Goal: Information Seeking & Learning: Learn about a topic

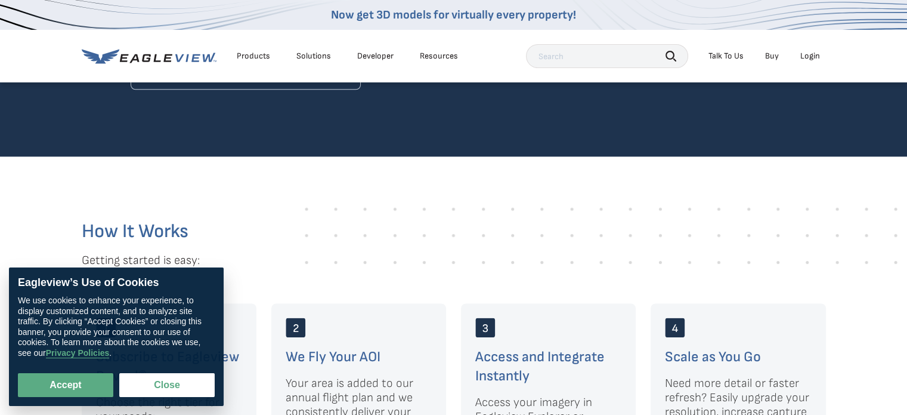
scroll to position [1790, 0]
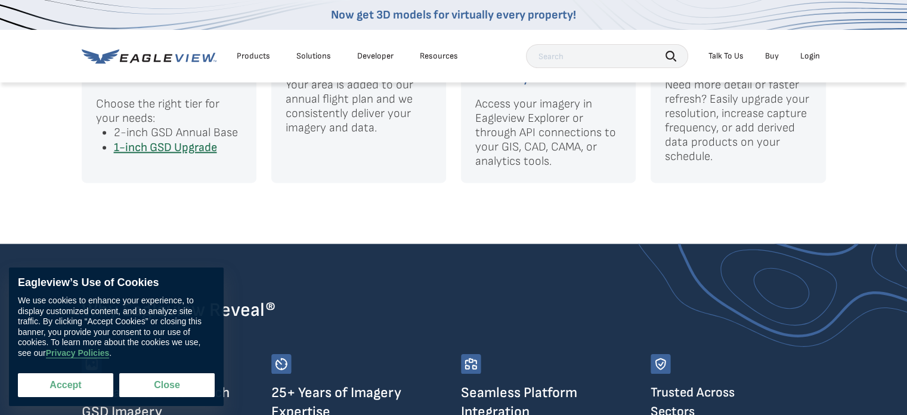
click at [72, 388] on button "Accept" at bounding box center [65, 385] width 95 height 24
checkbox input "true"
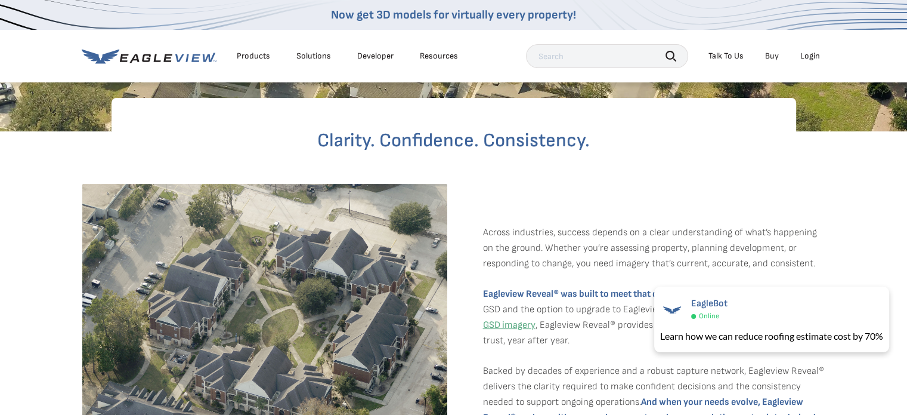
scroll to position [0, 0]
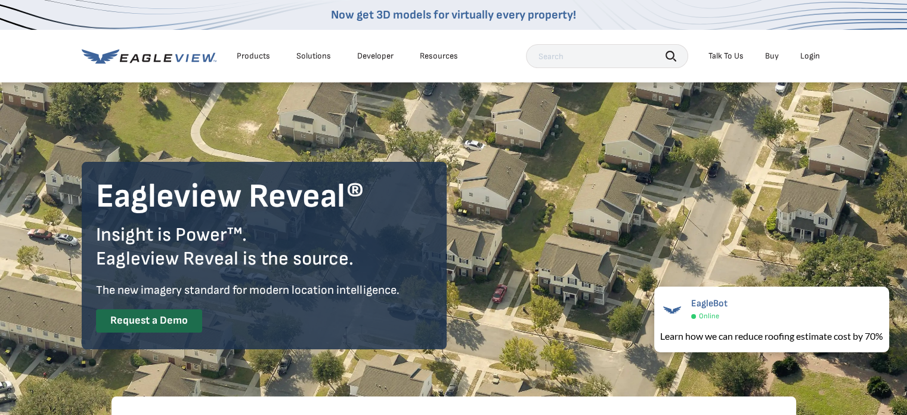
click at [242, 56] on div "Products" at bounding box center [253, 56] width 33 height 11
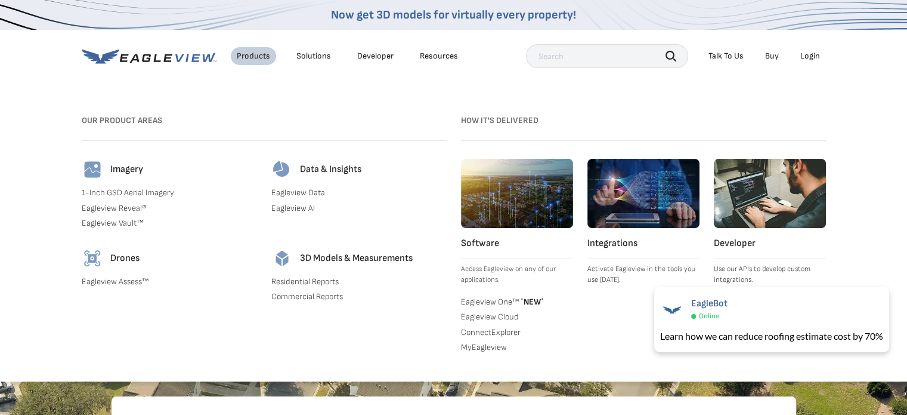
click at [311, 194] on link "Eagleview Data" at bounding box center [358, 192] width 175 height 11
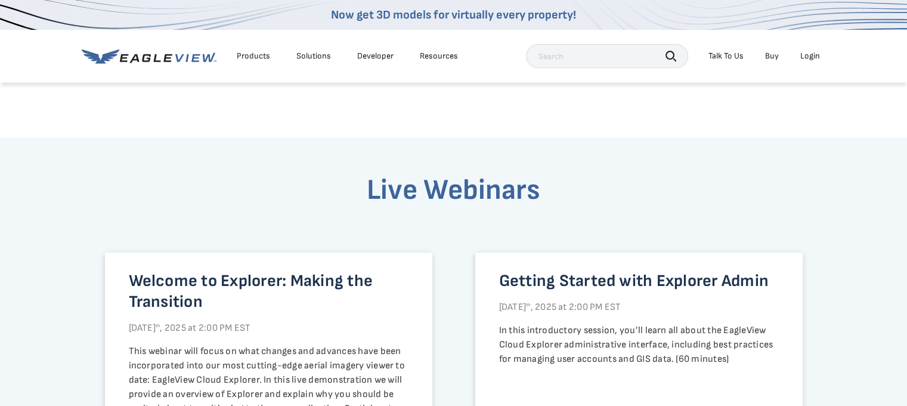
scroll to position [597, 0]
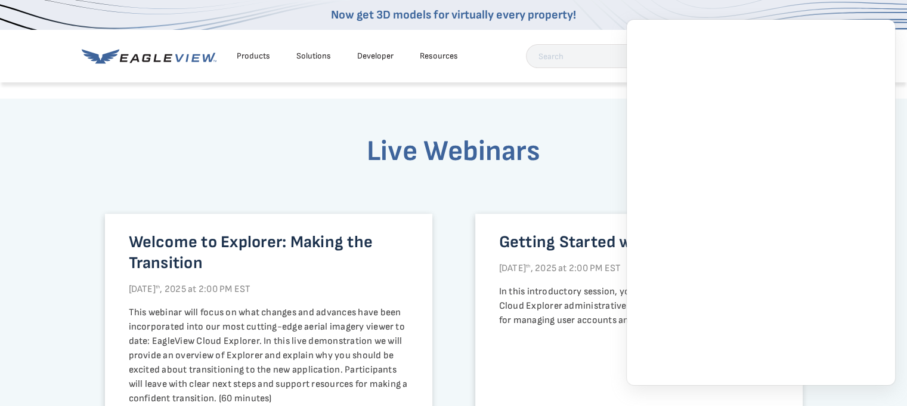
click at [271, 150] on h3 "Live Webinars" at bounding box center [454, 169] width 698 height 70
click at [429, 204] on h3 "Live Webinars" at bounding box center [454, 169] width 698 height 70
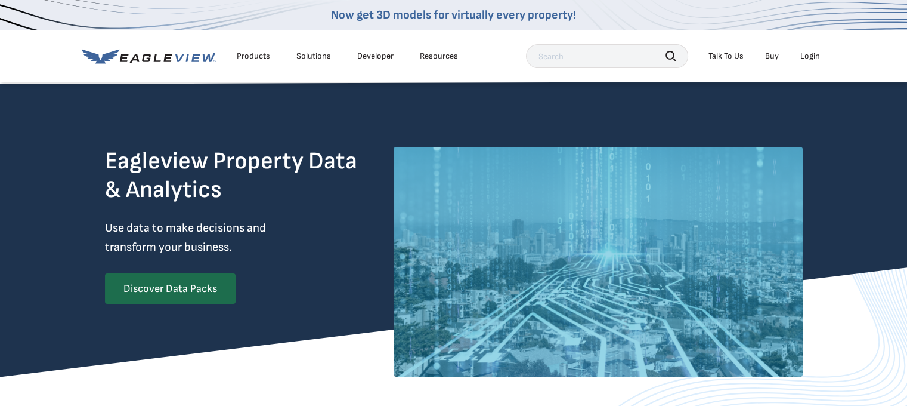
click at [242, 53] on div "Products" at bounding box center [253, 56] width 33 height 11
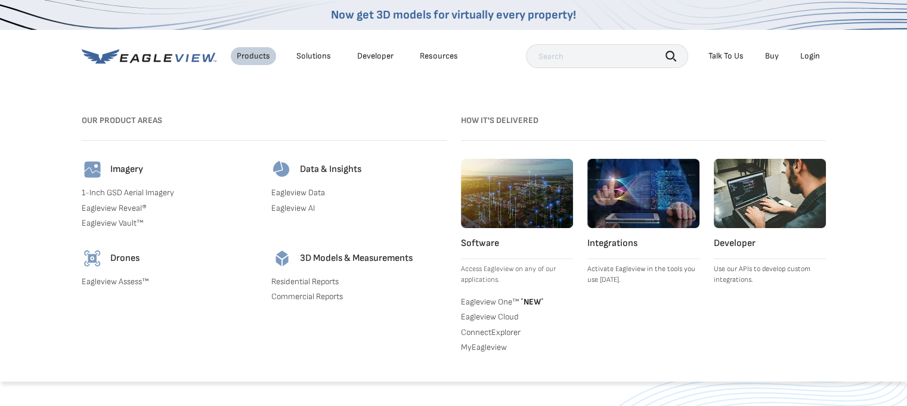
click at [313, 209] on link "Eagleview AI" at bounding box center [358, 208] width 175 height 11
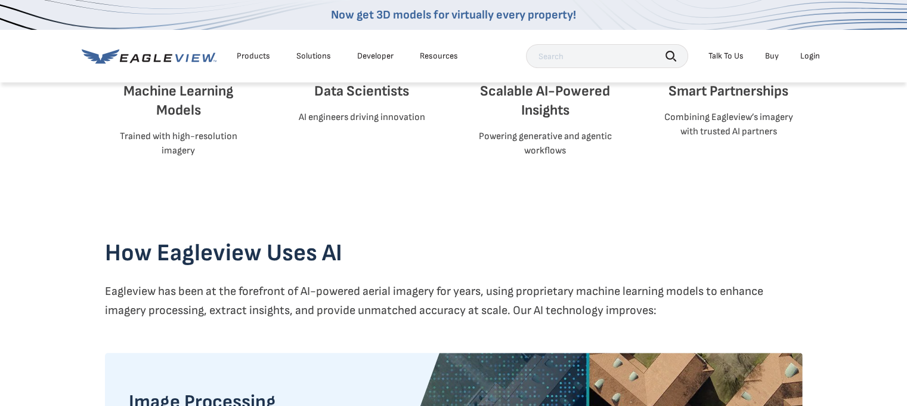
scroll to position [648, 0]
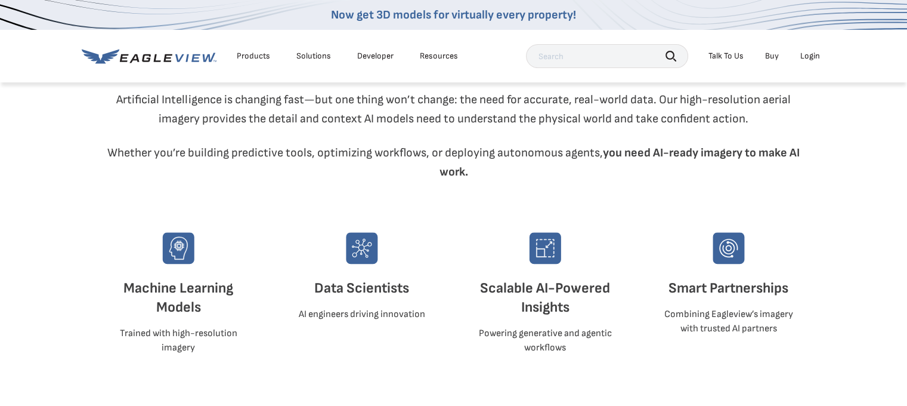
click at [196, 287] on h3 "Machine Learning Models" at bounding box center [179, 298] width 148 height 38
click at [337, 286] on h3 "Data Scientists" at bounding box center [362, 288] width 148 height 19
drag, startPoint x: 216, startPoint y: 153, endPoint x: 319, endPoint y: 153, distance: 102.6
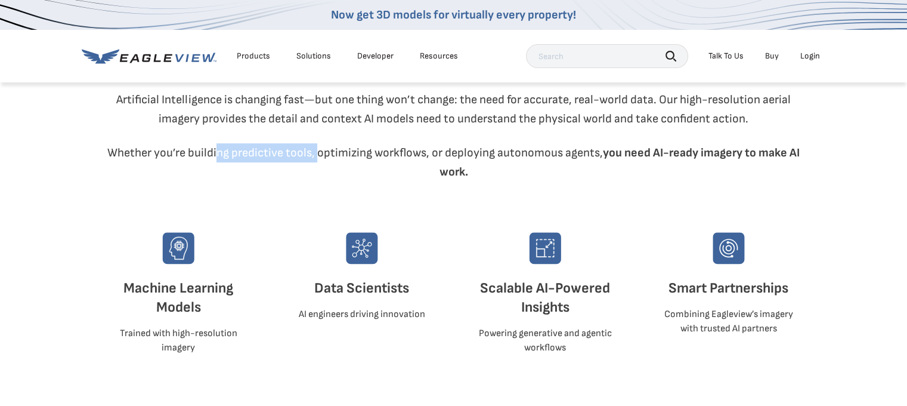
click at [319, 153] on p "Whether you’re building predictive tools, optimizing workflows, or deploying au…" at bounding box center [454, 162] width 698 height 38
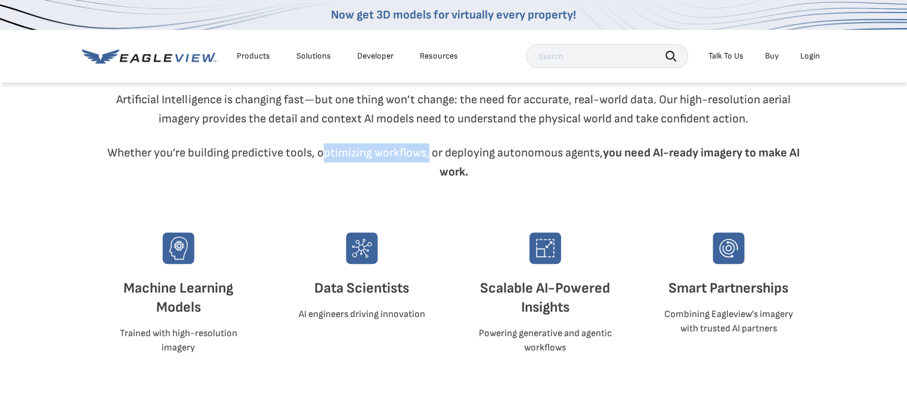
drag, startPoint x: 322, startPoint y: 151, endPoint x: 427, endPoint y: 146, distance: 104.5
click at [427, 146] on p "Whether you’re building predictive tools, optimizing workflows, or deploying au…" at bounding box center [454, 162] width 698 height 38
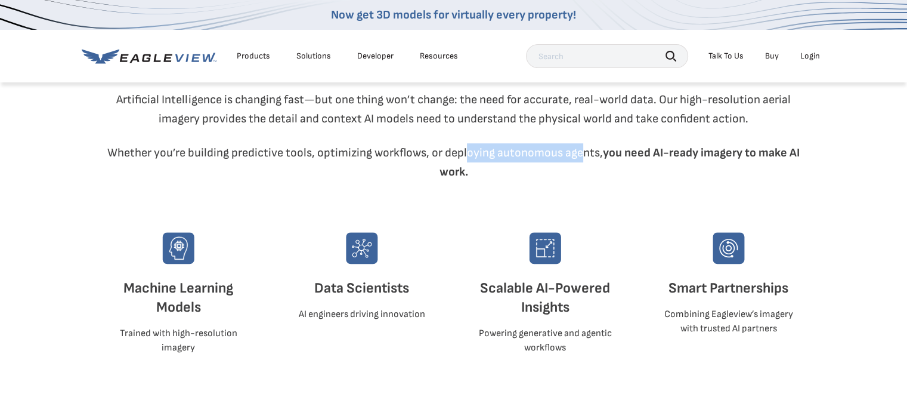
drag, startPoint x: 466, startPoint y: 150, endPoint x: 581, endPoint y: 161, distance: 115.7
click at [581, 161] on p "Whether you’re building predictive tools, optimizing workflows, or deploying au…" at bounding box center [454, 162] width 698 height 38
click at [632, 197] on div "Start with The Right Foundation Artificial Intelligence is changing fast—but on…" at bounding box center [454, 120] width 716 height 223
drag, startPoint x: 719, startPoint y: 155, endPoint x: 767, endPoint y: 150, distance: 47.4
click at [767, 150] on strong "you need AI-ready imagery to make AI work." at bounding box center [620, 162] width 361 height 33
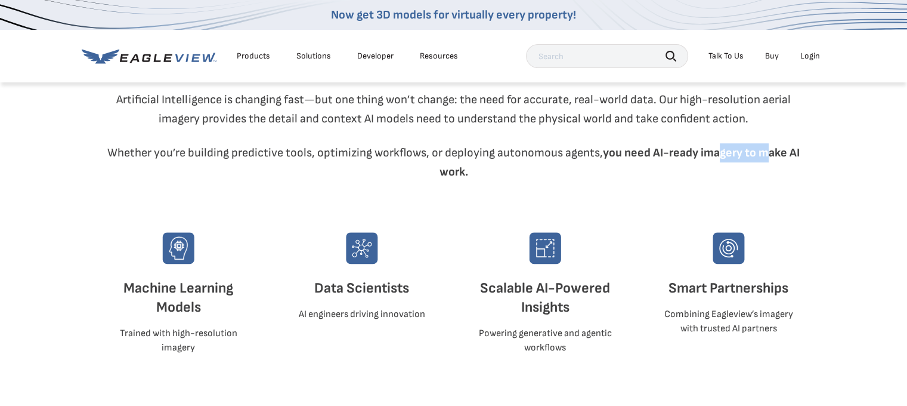
click at [765, 149] on strong "you need AI-ready imagery to make AI work." at bounding box center [620, 162] width 361 height 33
drag, startPoint x: 193, startPoint y: 352, endPoint x: 119, endPoint y: 323, distance: 80.1
click at [119, 323] on div "Machine Learning Models Trained with high-resolution imagery" at bounding box center [179, 301] width 148 height 138
click at [144, 298] on h3 "Machine Learning Models" at bounding box center [179, 298] width 148 height 38
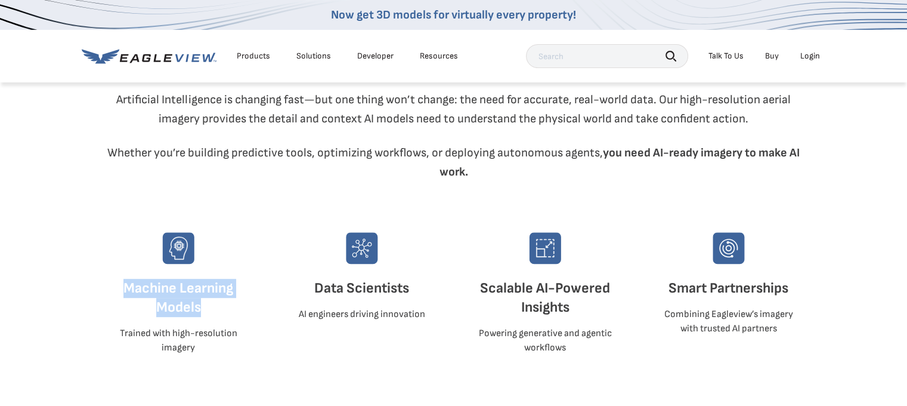
drag, startPoint x: 128, startPoint y: 282, endPoint x: 223, endPoint y: 314, distance: 100.2
click at [223, 314] on h3 "Machine Learning Models" at bounding box center [179, 298] width 148 height 38
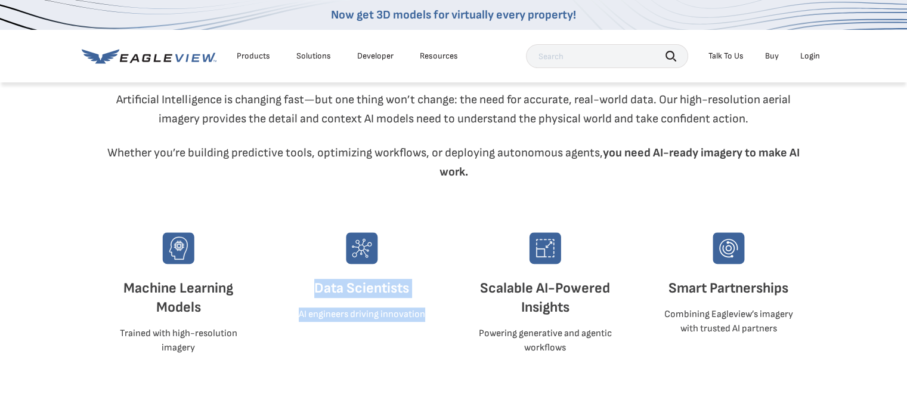
drag, startPoint x: 317, startPoint y: 288, endPoint x: 444, endPoint y: 298, distance: 126.9
click at [444, 298] on div "Machine Learning Models Trained with high-resolution imagery Data Scientists AI…" at bounding box center [454, 301] width 698 height 138
click at [413, 336] on div "Data Scientists AI engineers driving innovation" at bounding box center [362, 301] width 148 height 138
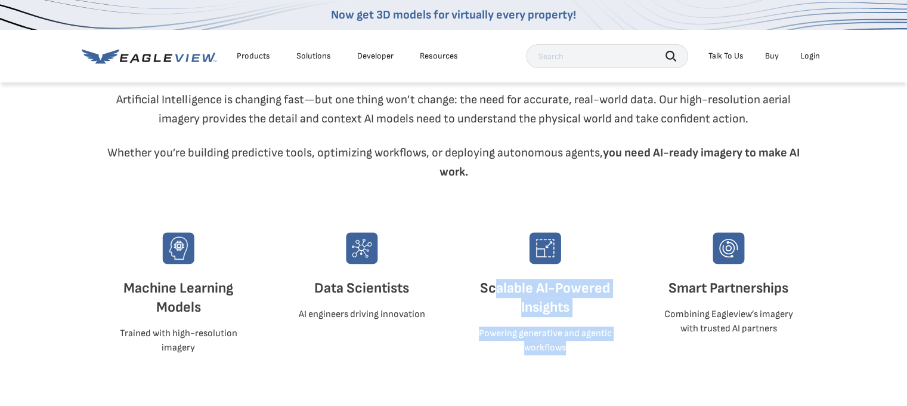
drag, startPoint x: 588, startPoint y: 353, endPoint x: 493, endPoint y: 283, distance: 117.8
click at [493, 283] on div "Scalable AI-Powered Insights Powering generative and agentic workflows" at bounding box center [546, 301] width 148 height 138
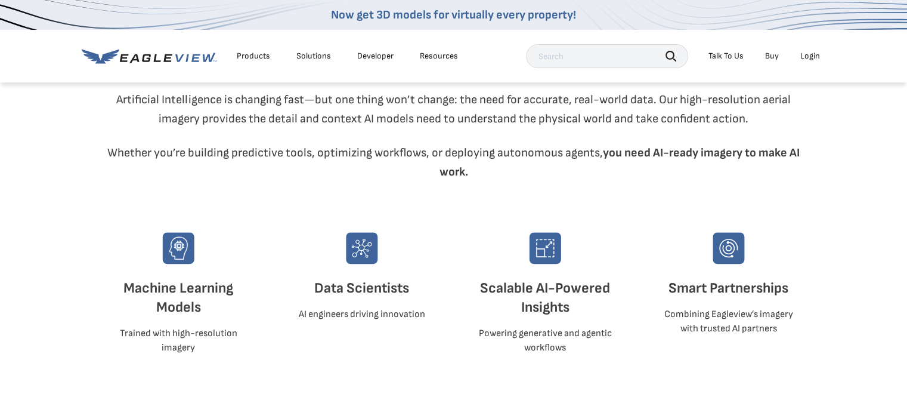
click at [794, 290] on div "EagleBot Online" at bounding box center [772, 298] width 234 height 27
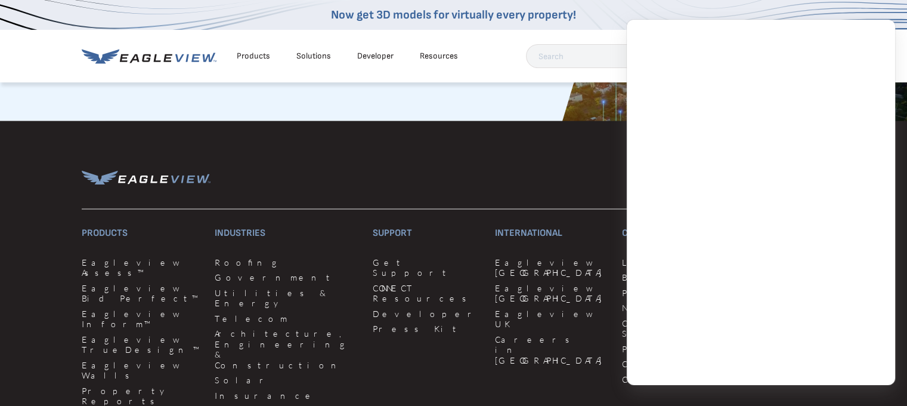
scroll to position [2359, 0]
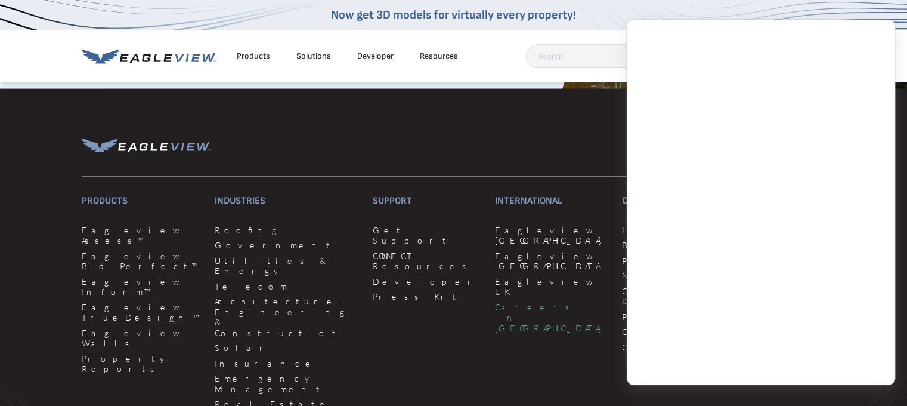
click at [495, 302] on link "Careers in [GEOGRAPHIC_DATA]" at bounding box center [551, 318] width 113 height 32
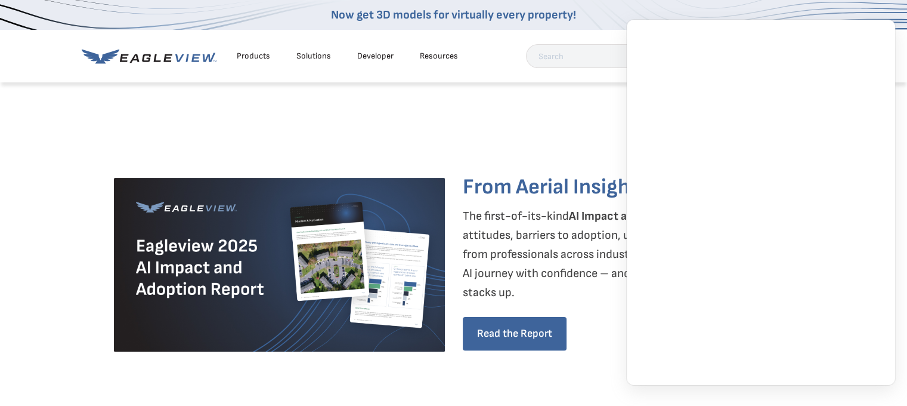
scroll to position [0, 0]
